Goal: Obtain resource: Obtain resource

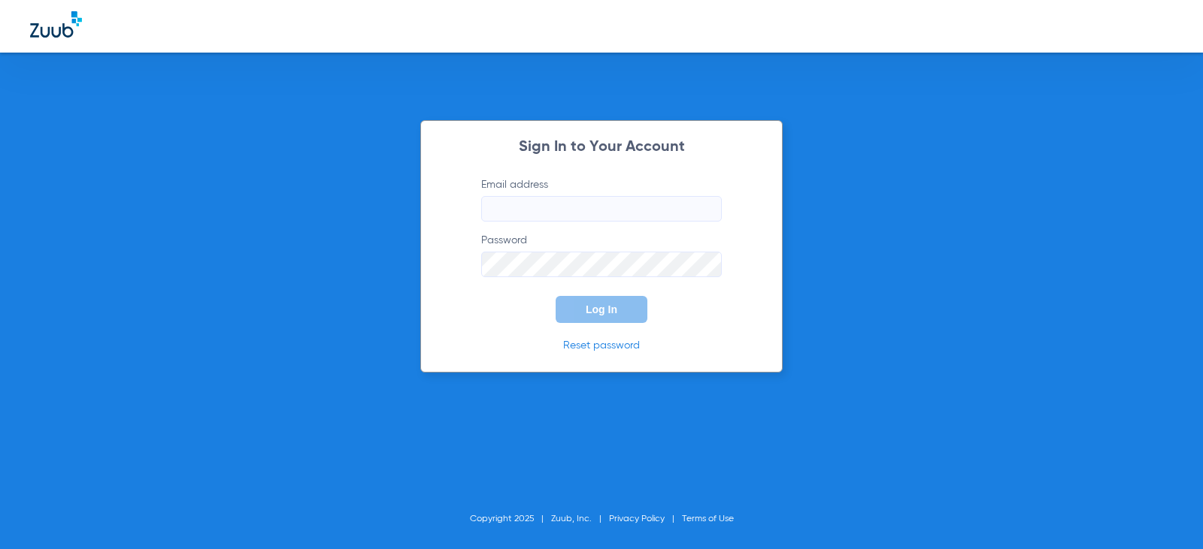
type input "[EMAIL_ADDRESS][DOMAIN_NAME]"
type input "westbelldentalcares@gmail.com"
click at [613, 304] on span "Log In" at bounding box center [601, 310] width 32 height 12
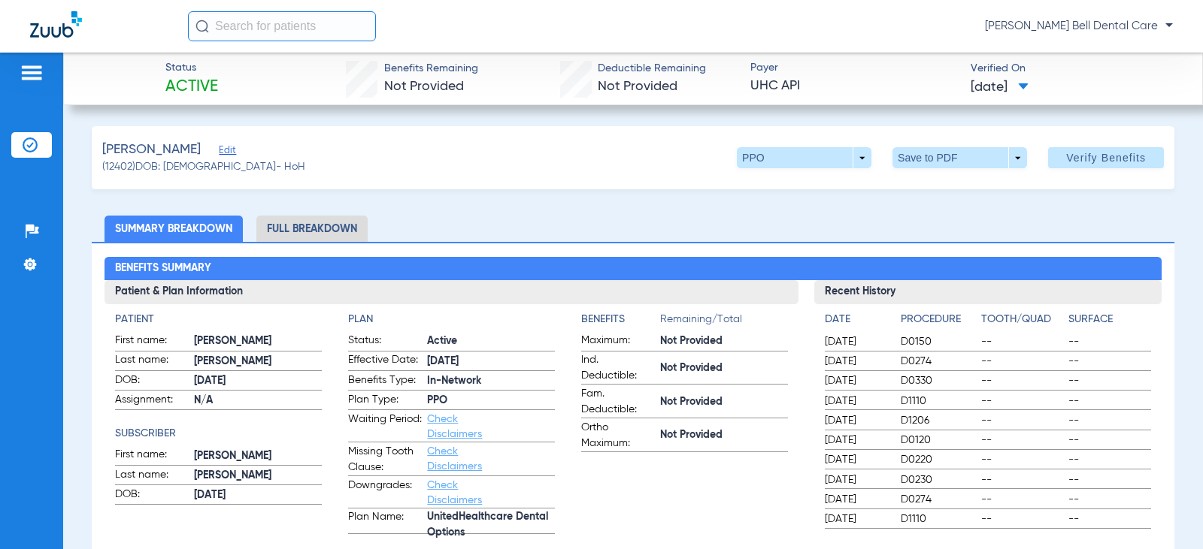
click at [277, 222] on li "Full Breakdown" at bounding box center [311, 229] width 111 height 26
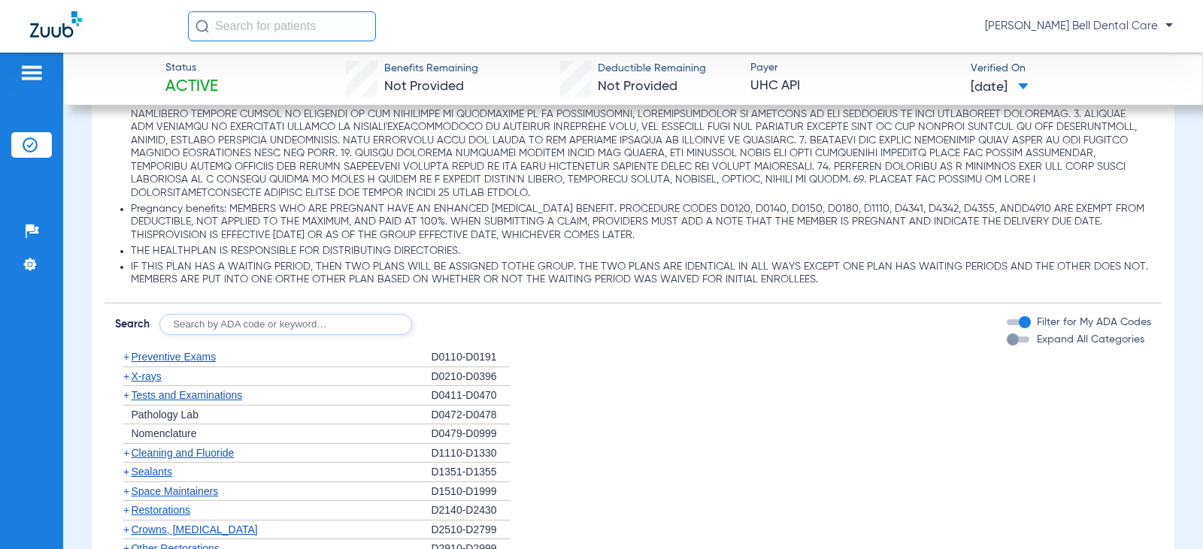
scroll to position [1353, 0]
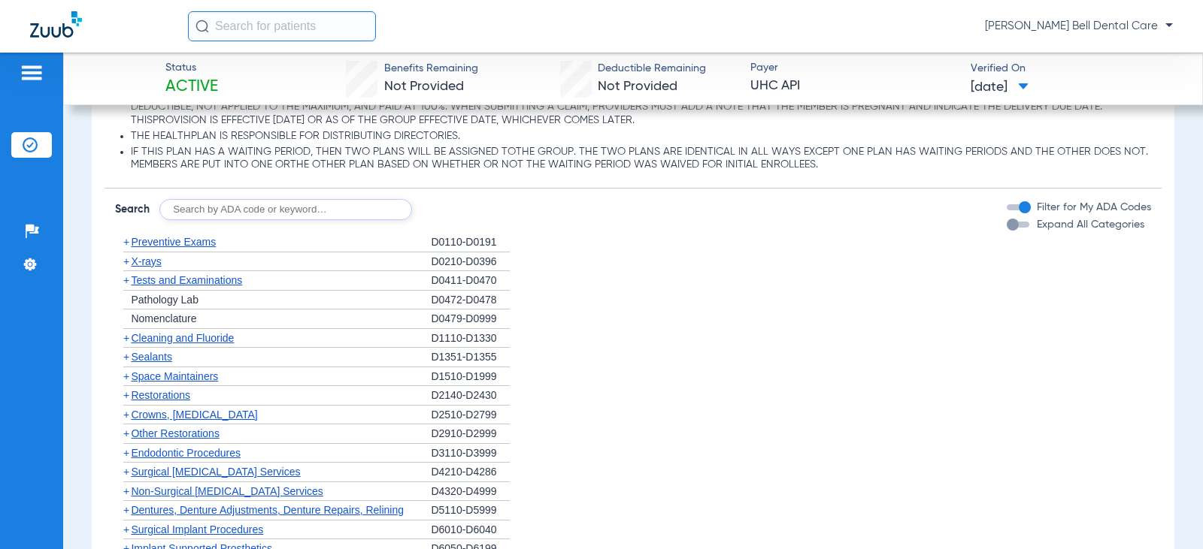
click at [1007, 225] on div "button" at bounding box center [1012, 225] width 12 height 12
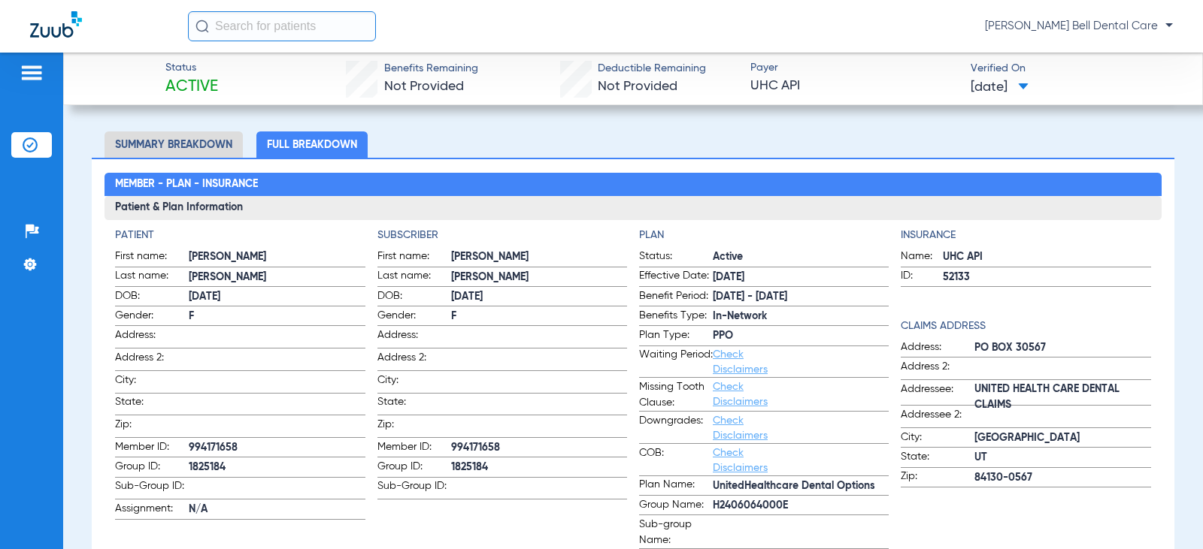
scroll to position [0, 0]
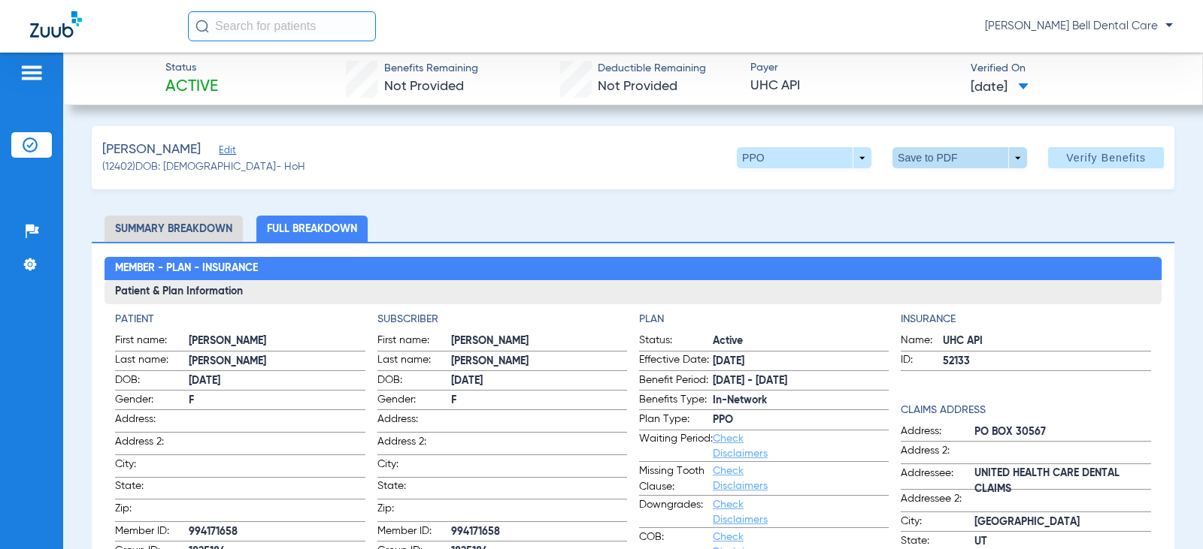
click at [942, 159] on span at bounding box center [960, 158] width 36 height 36
click at [938, 192] on span "Save to PDF" at bounding box center [953, 188] width 59 height 11
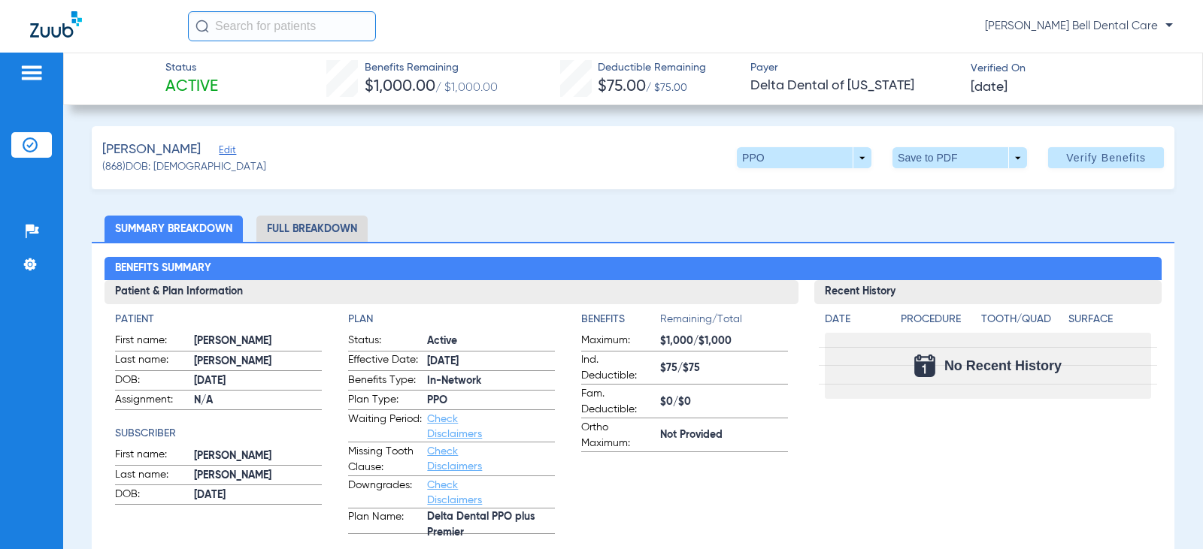
drag, startPoint x: 339, startPoint y: 223, endPoint x: 328, endPoint y: 213, distance: 14.9
click at [339, 225] on li "Full Breakdown" at bounding box center [311, 229] width 111 height 26
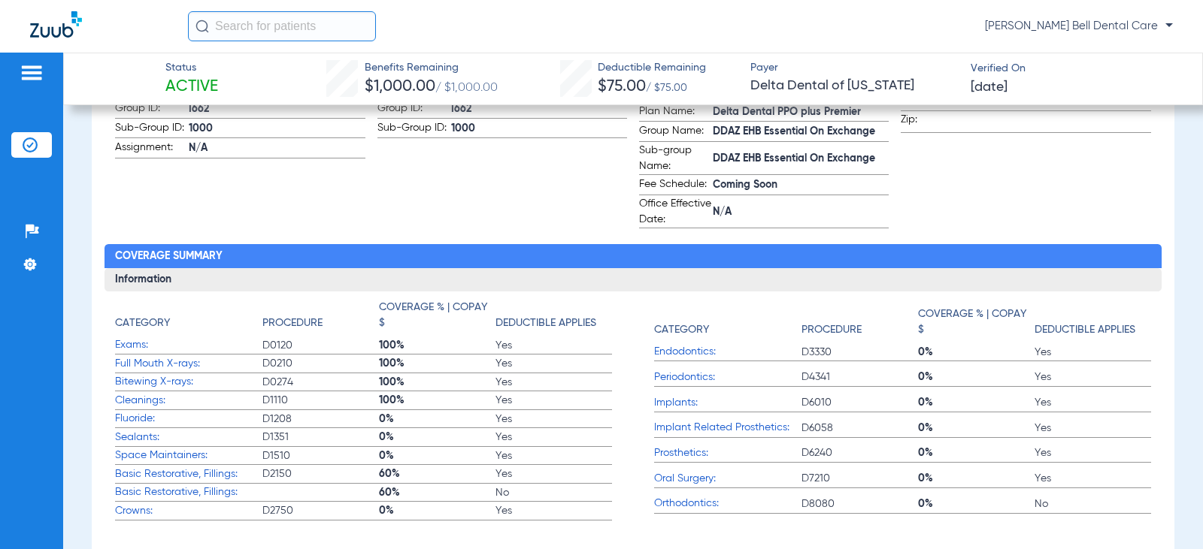
scroll to position [596, 0]
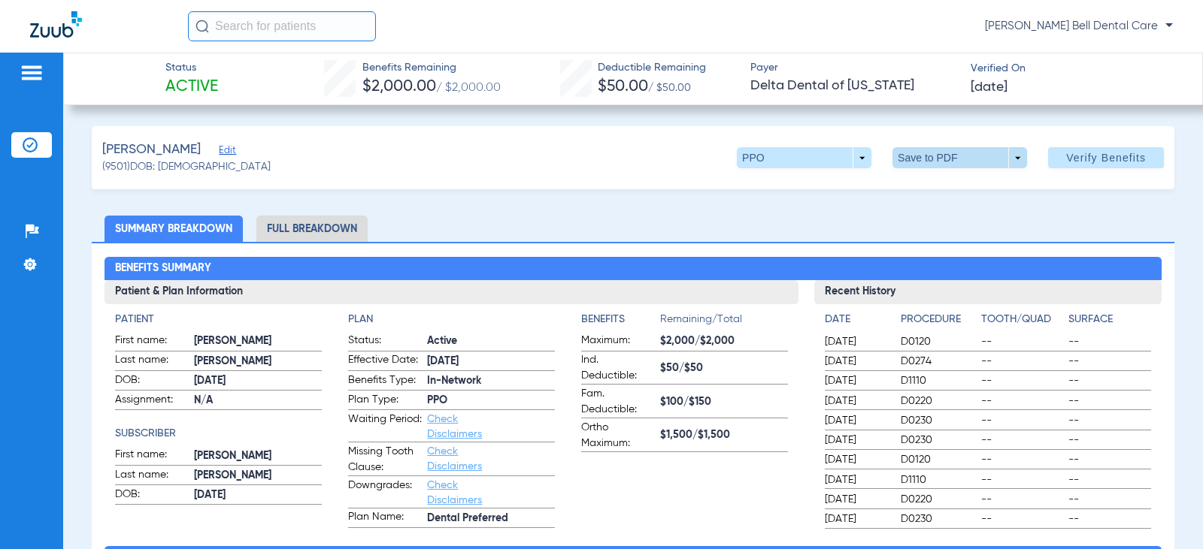
click at [914, 157] on span at bounding box center [959, 157] width 135 height 21
click at [961, 193] on span "Save to PDF" at bounding box center [953, 188] width 59 height 11
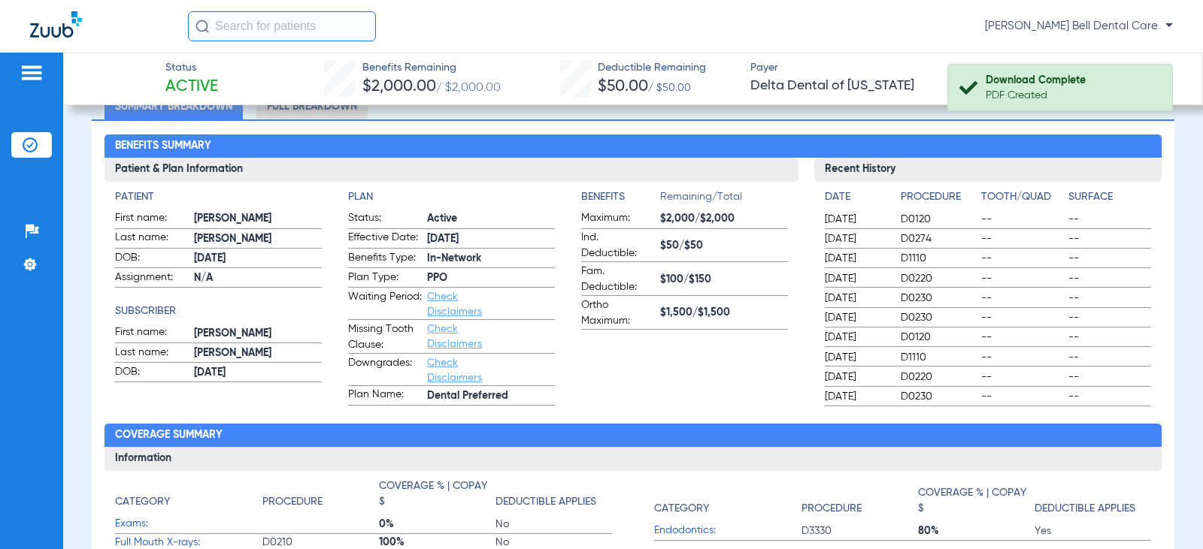
scroll to position [301, 0]
